Goal: Task Accomplishment & Management: Manage account settings

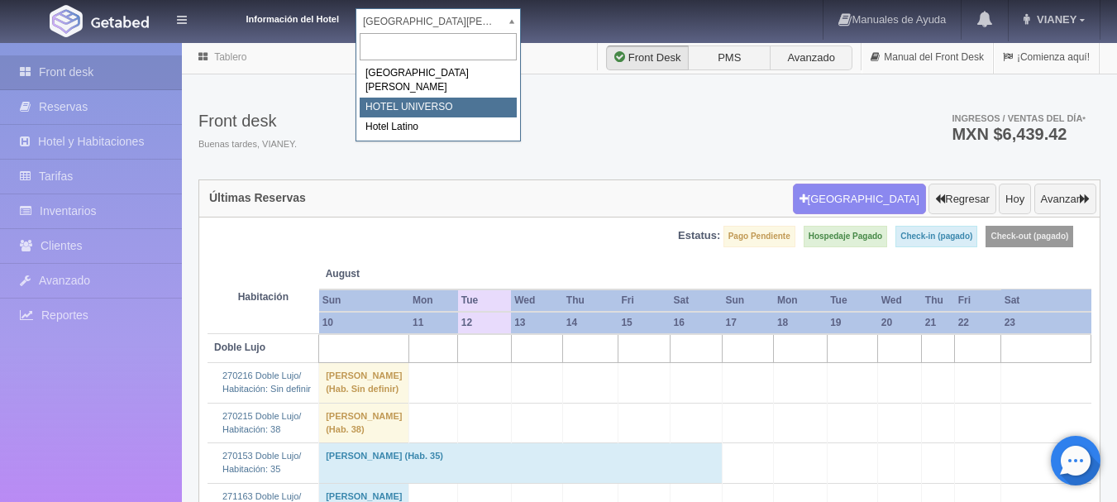
select select "358"
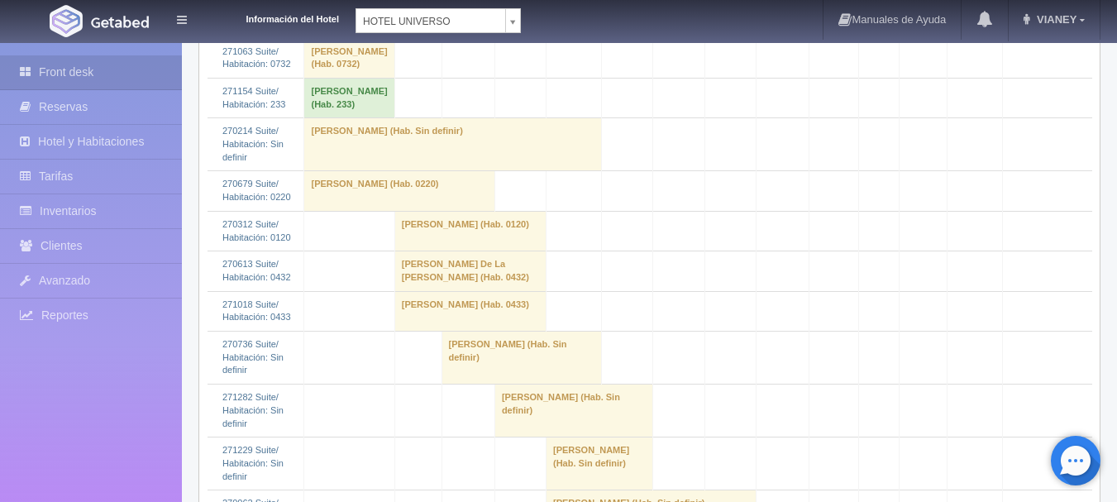
scroll to position [4463, 0]
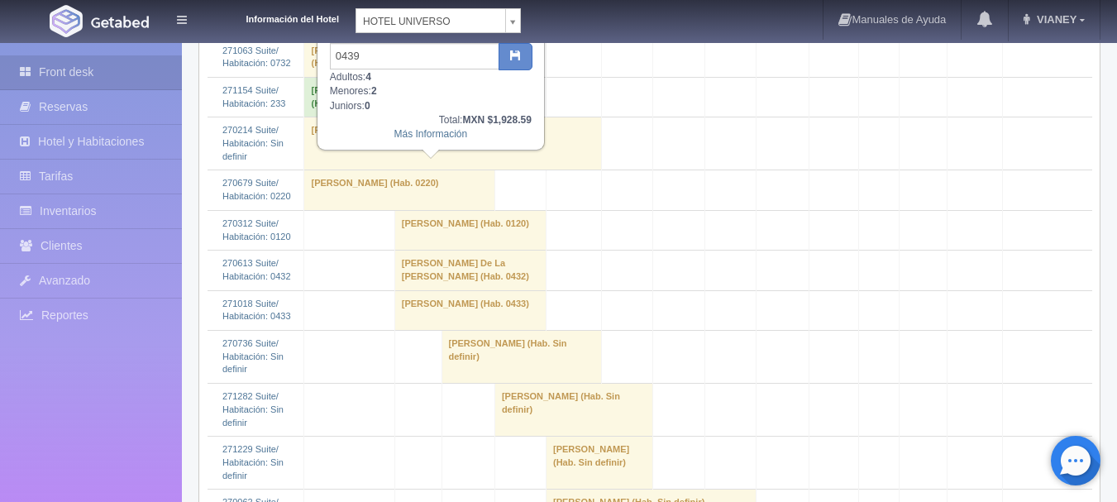
click at [403, 144] on div "Fechas: [DATE] / [DATE] Habitación: 0439 Núm Habitación: 0439 Adultos: 4 Menore…" at bounding box center [430, 64] width 225 height 170
click at [411, 127] on div "Más Información" at bounding box center [431, 134] width 202 height 14
click at [467, 131] on link "Más Información" at bounding box center [430, 134] width 74 height 12
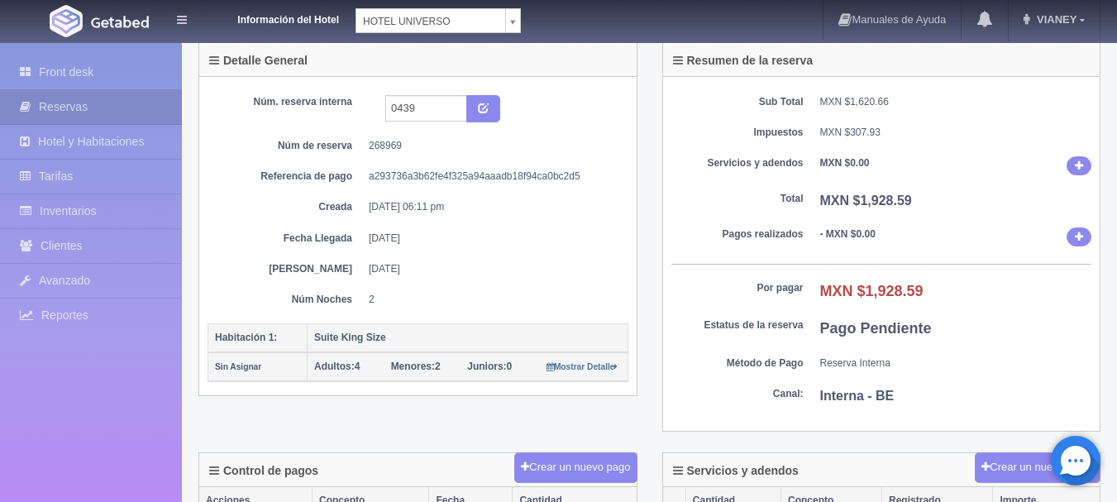
scroll to position [83, 0]
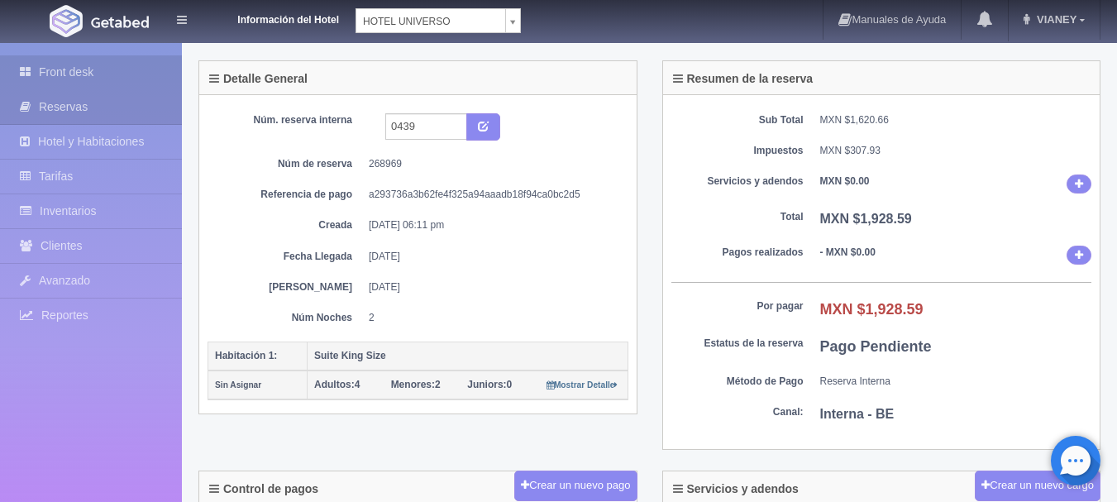
click at [83, 72] on link "Front desk" at bounding box center [91, 72] width 182 height 34
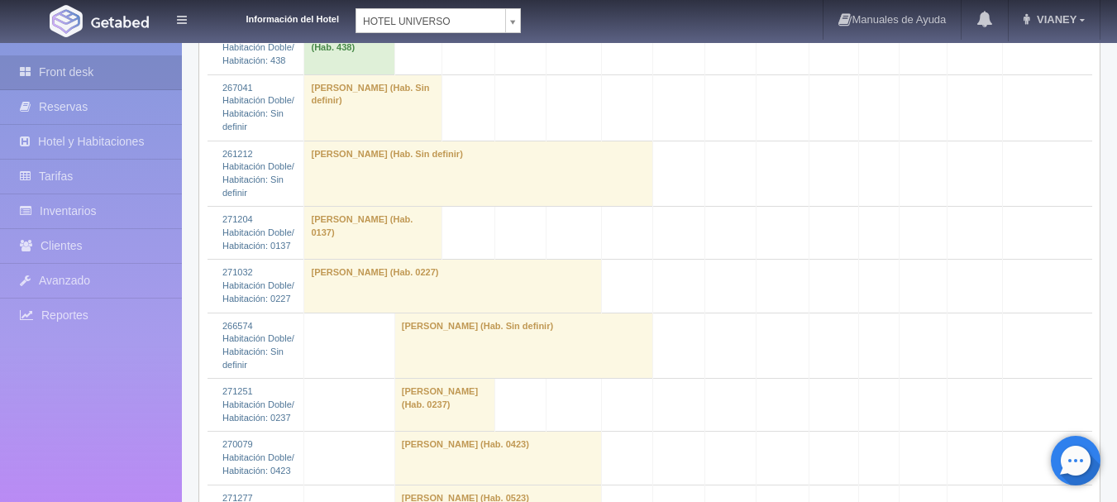
scroll to position [909, 0]
click at [378, 260] on td "Jesús González (Hab. 0227)" at bounding box center [452, 286] width 297 height 53
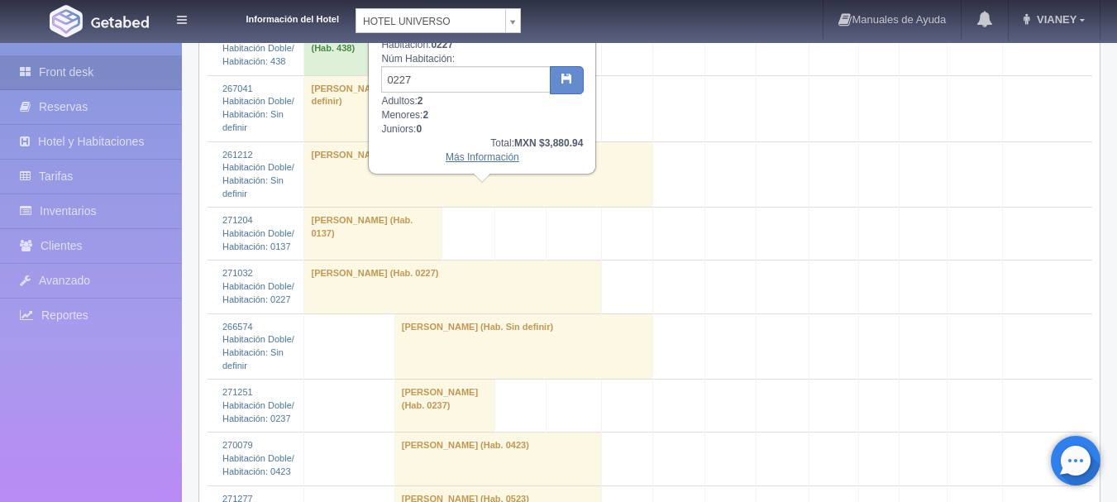
click at [478, 151] on link "Más Información" at bounding box center [482, 157] width 74 height 12
